Goal: Transaction & Acquisition: Purchase product/service

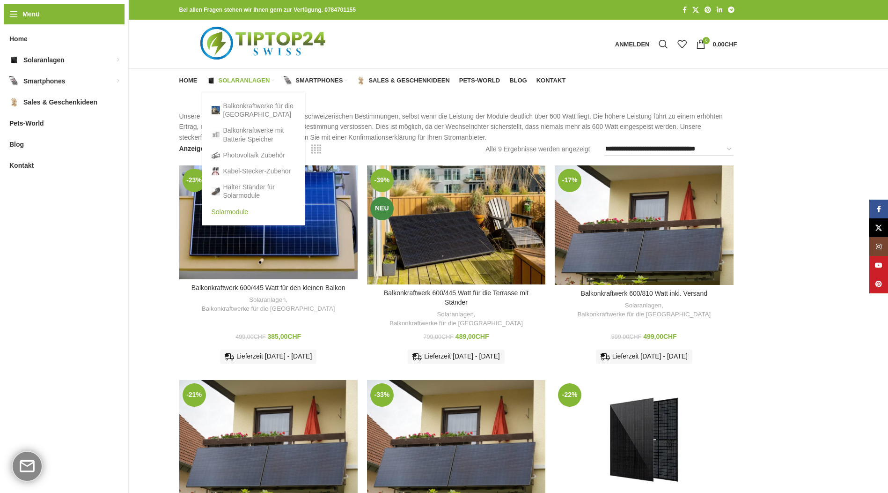
click at [241, 211] on link "Solarmodule" at bounding box center [254, 212] width 84 height 16
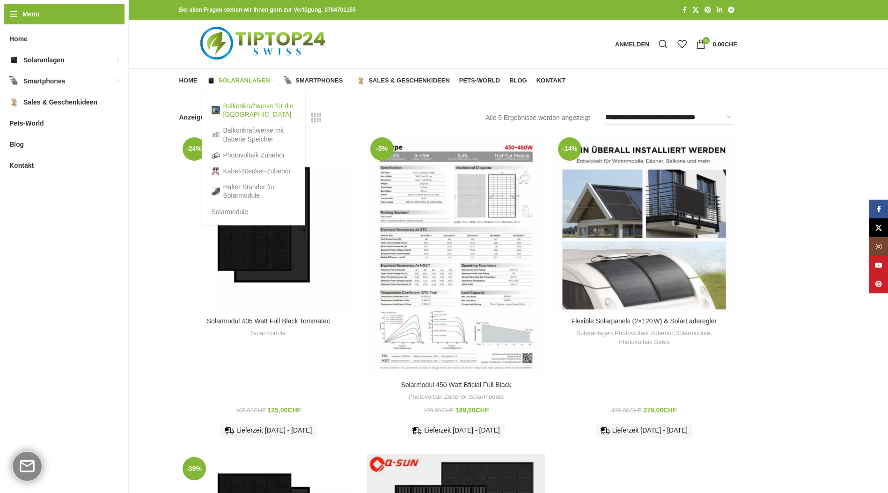
click at [239, 114] on link "Balkonkraftwerke für die [GEOGRAPHIC_DATA]" at bounding box center [254, 110] width 84 height 24
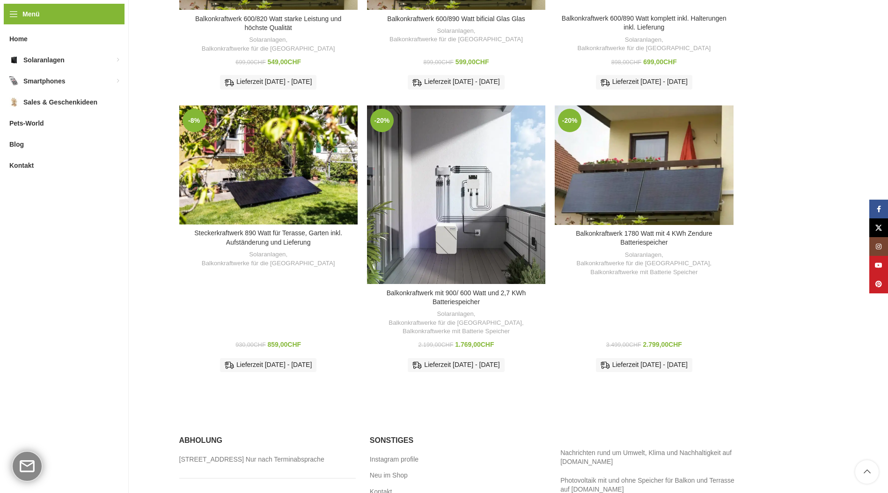
scroll to position [422, 0]
